Goal: Book appointment/travel/reservation

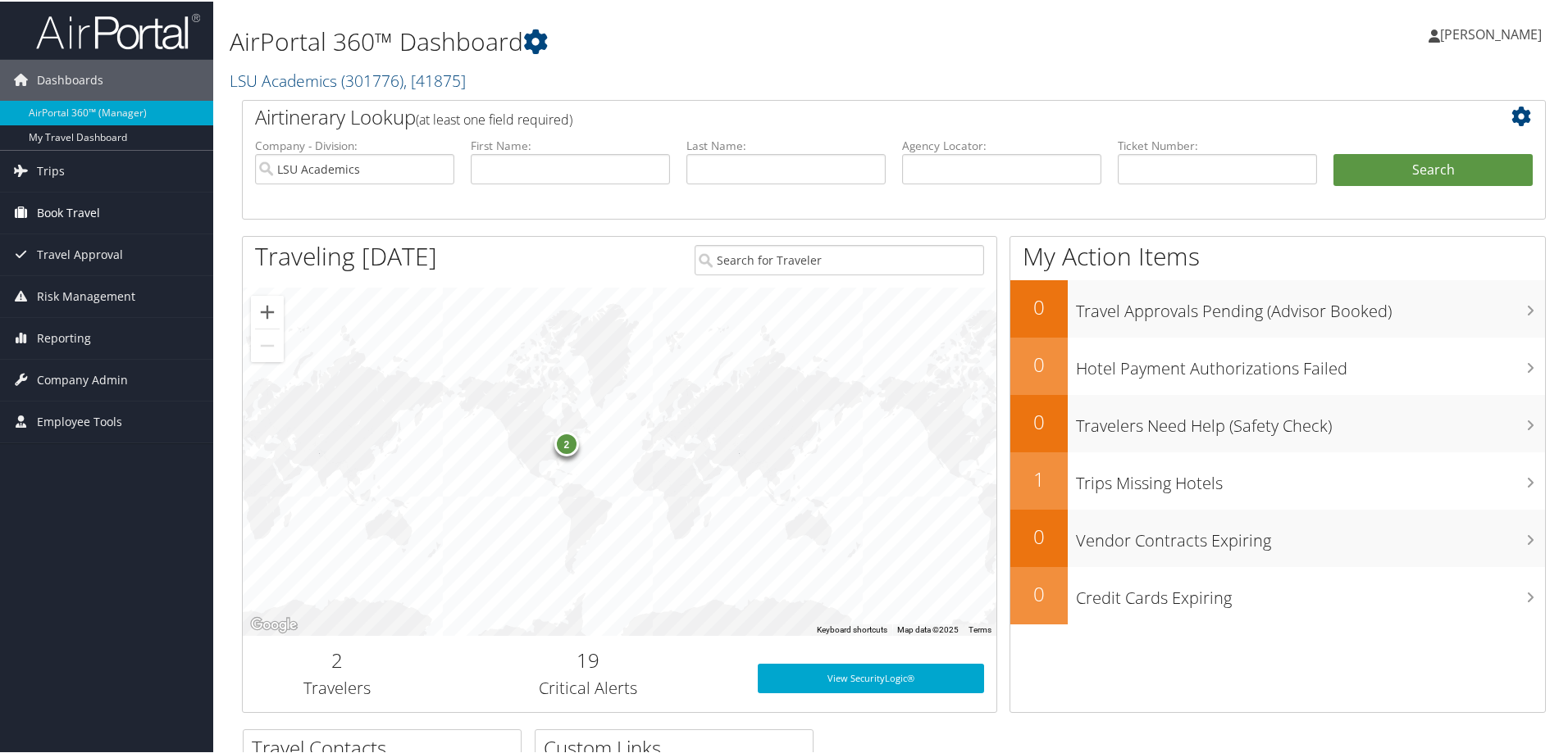
click at [70, 207] on span "Book Travel" at bounding box center [68, 211] width 63 height 41
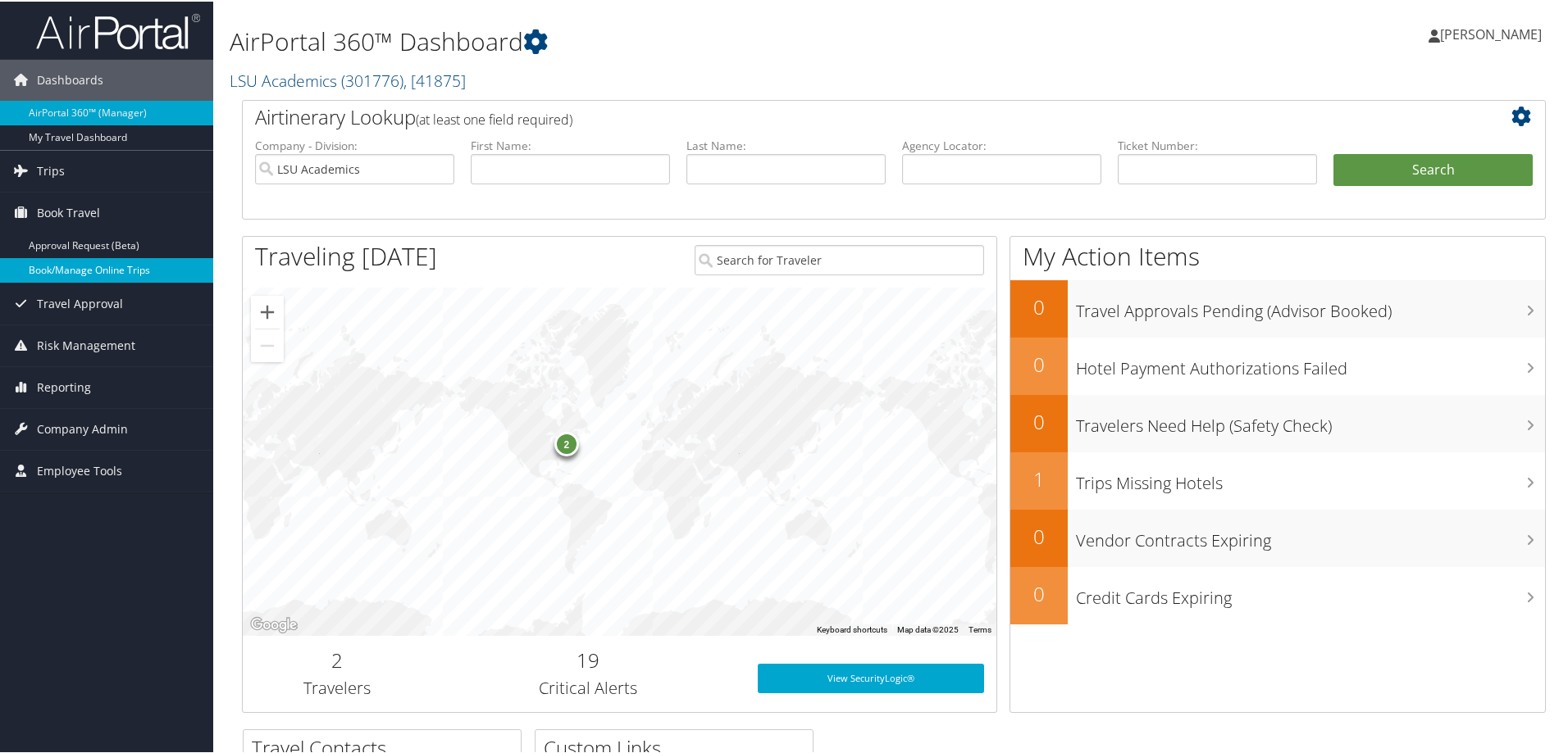
click at [114, 265] on link "Book/Manage Online Trips" at bounding box center [106, 269] width 213 height 25
